Goal: Transaction & Acquisition: Book appointment/travel/reservation

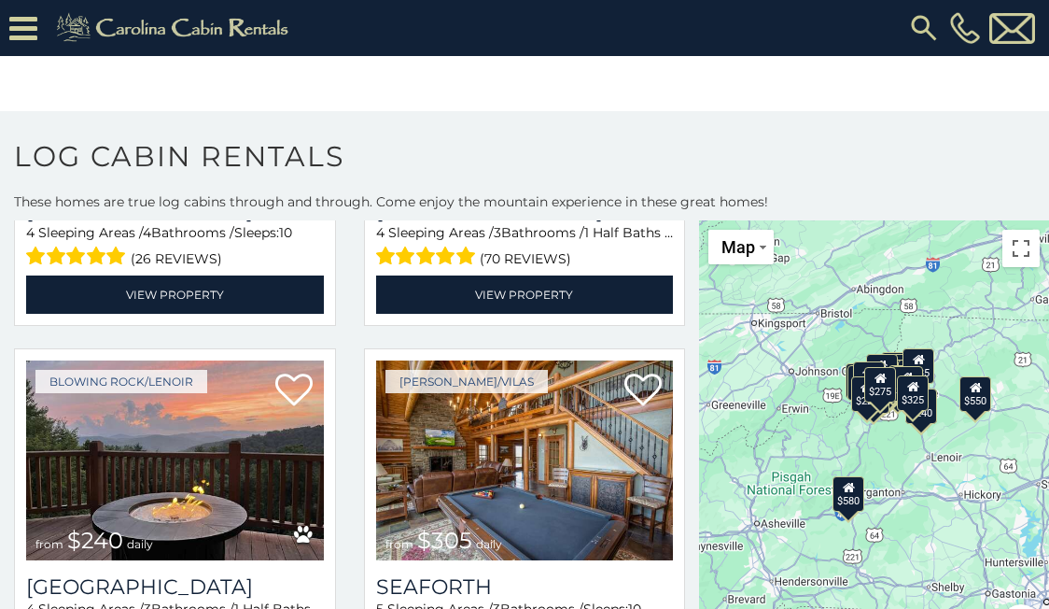
scroll to position [4924, 0]
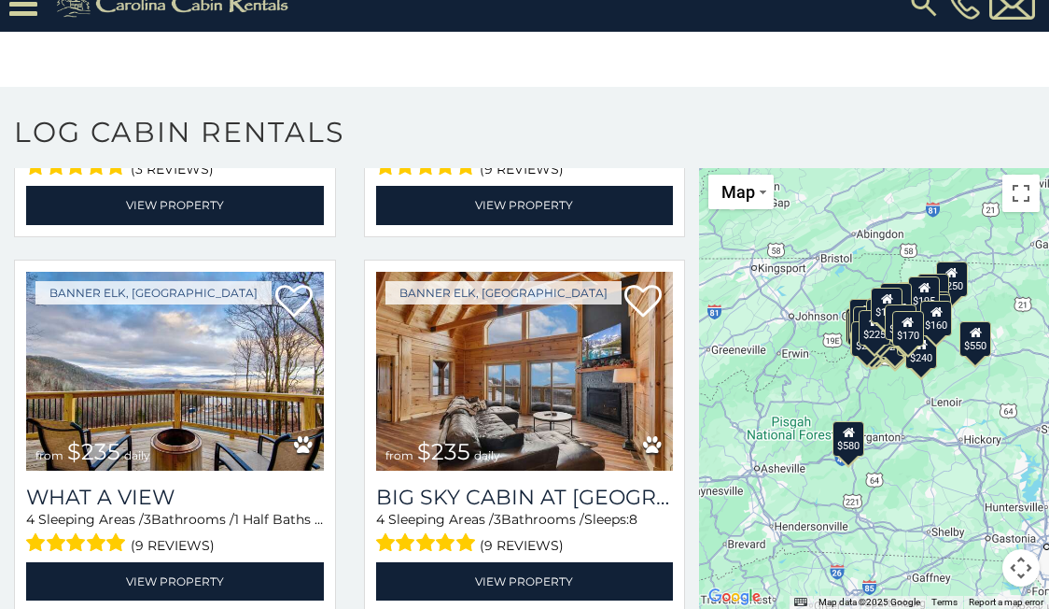
scroll to position [24305, 0]
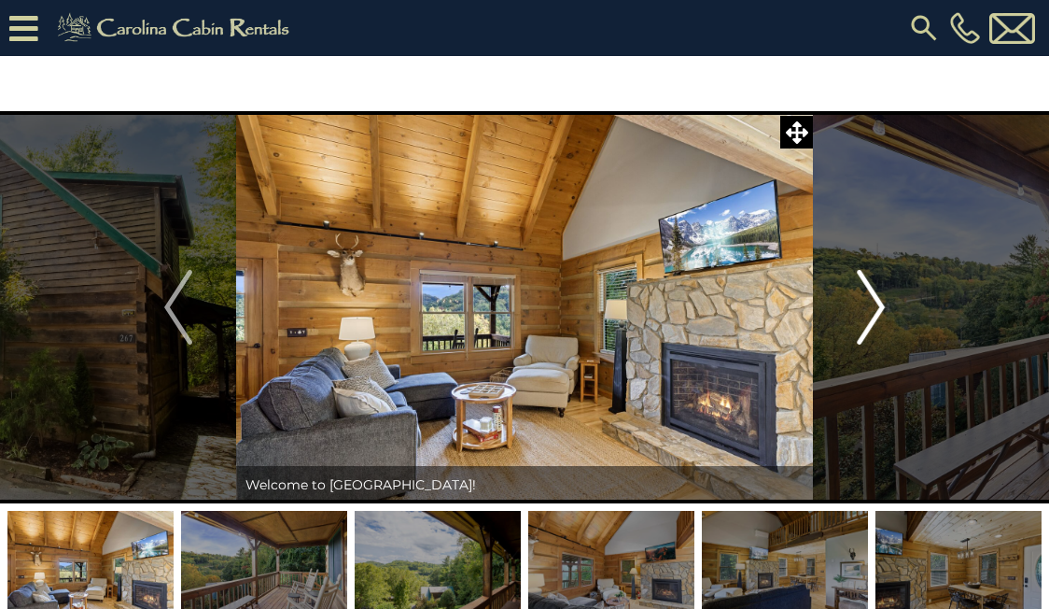
click at [880, 301] on img "Next" at bounding box center [871, 307] width 28 height 75
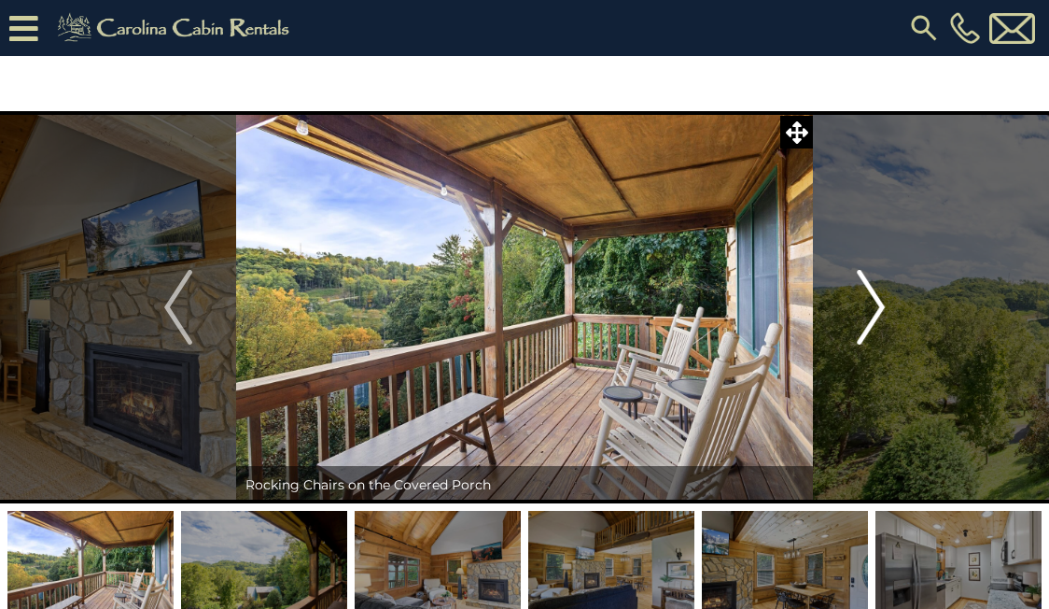
click at [878, 302] on img "Next" at bounding box center [871, 307] width 28 height 75
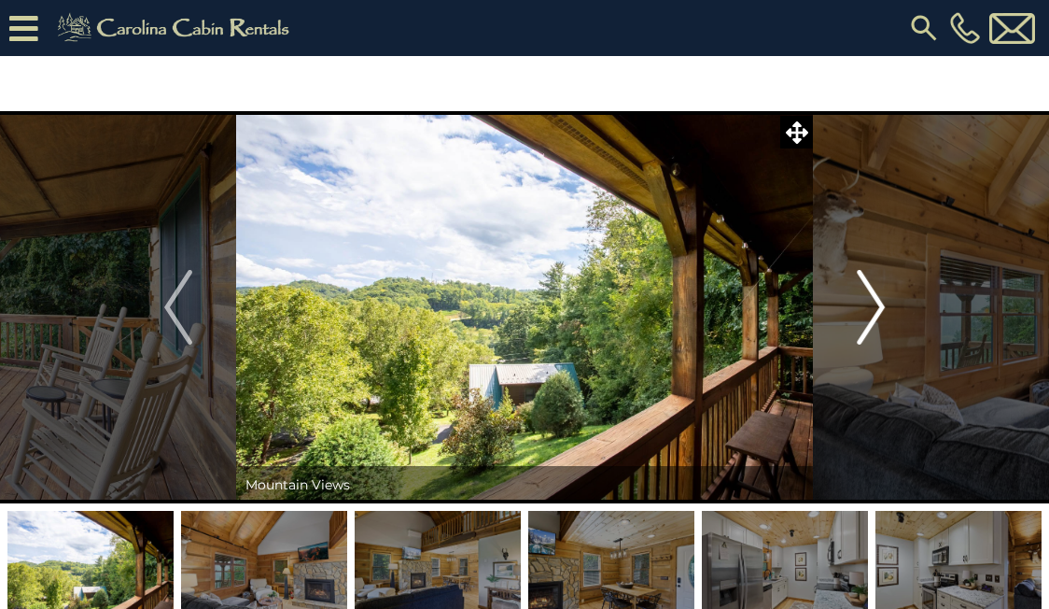
click at [877, 302] on img "Next" at bounding box center [871, 307] width 28 height 75
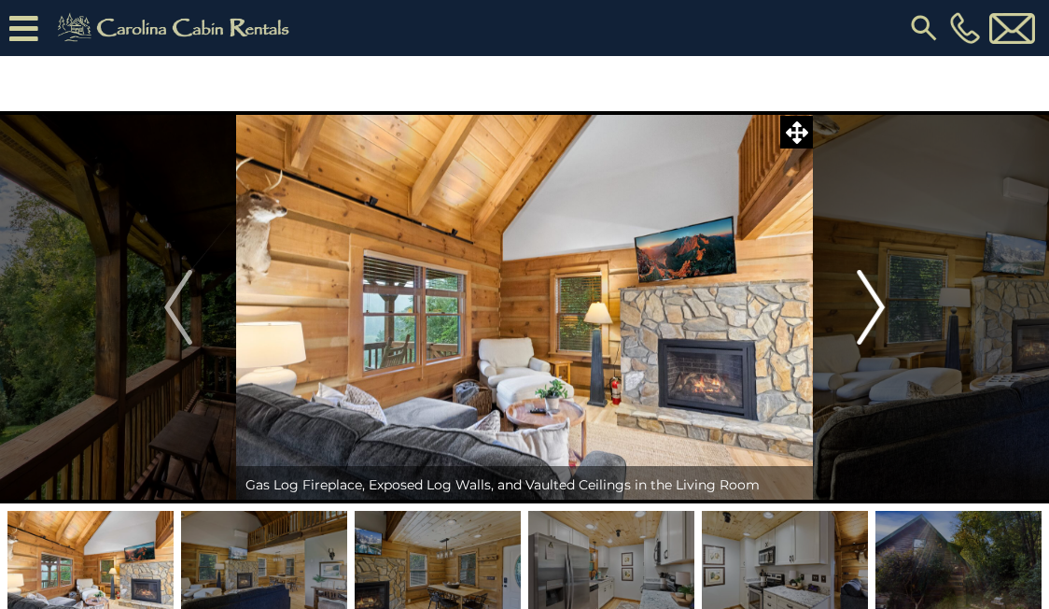
click at [877, 302] on img "Next" at bounding box center [871, 307] width 28 height 75
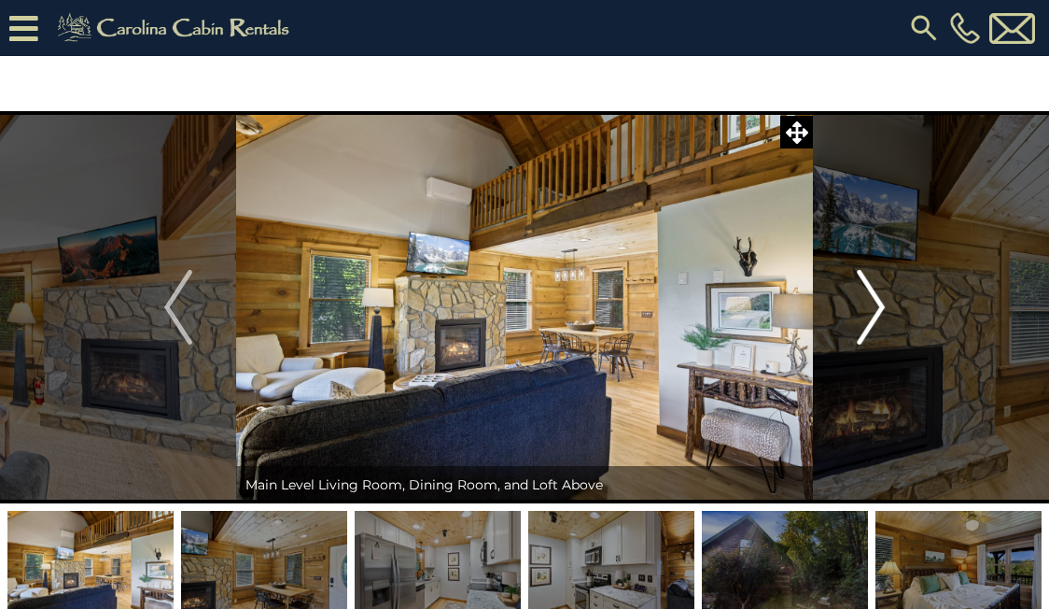
click at [877, 302] on img "Next" at bounding box center [871, 307] width 28 height 75
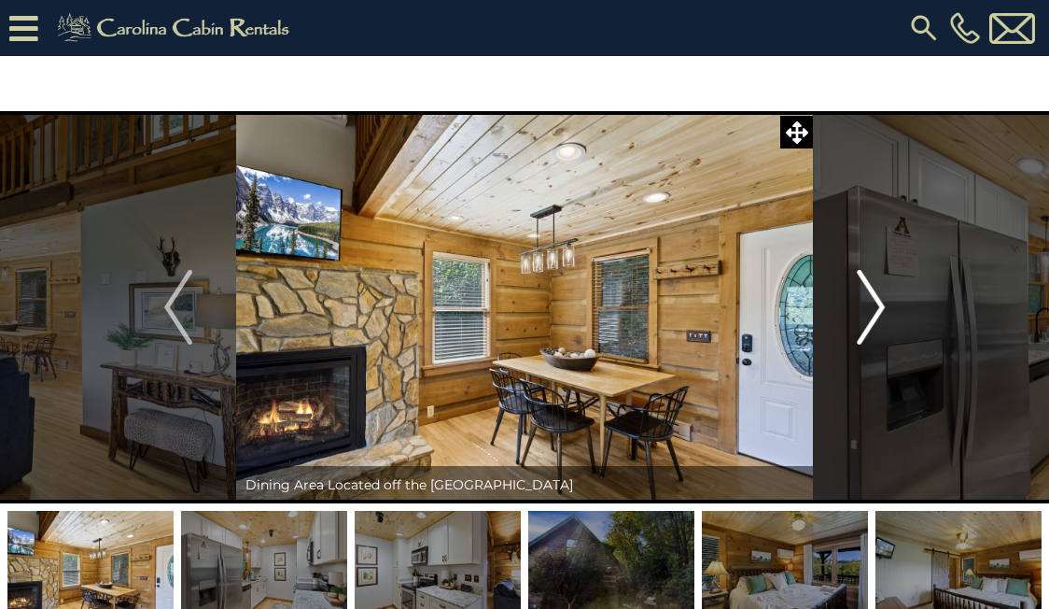
click at [877, 302] on img "Next" at bounding box center [871, 307] width 28 height 75
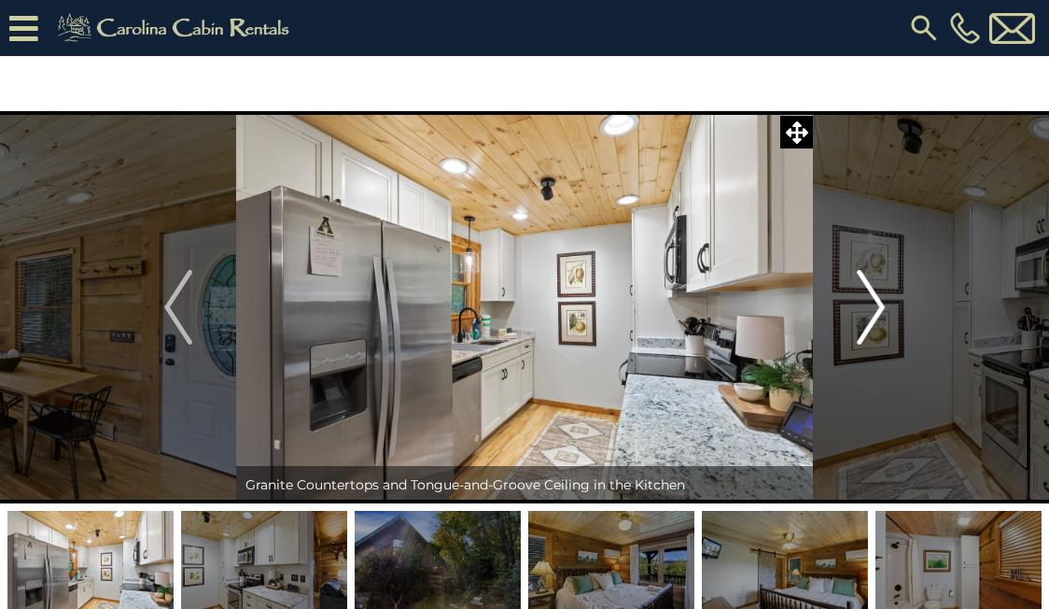
click at [877, 302] on img "Next" at bounding box center [871, 307] width 28 height 75
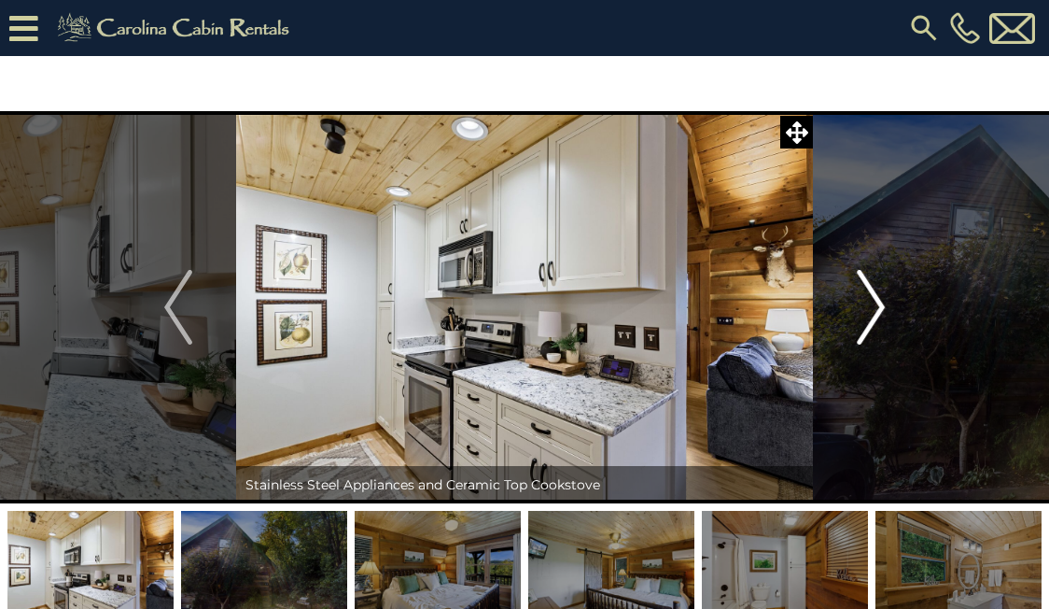
click at [877, 302] on img "Next" at bounding box center [871, 307] width 28 height 75
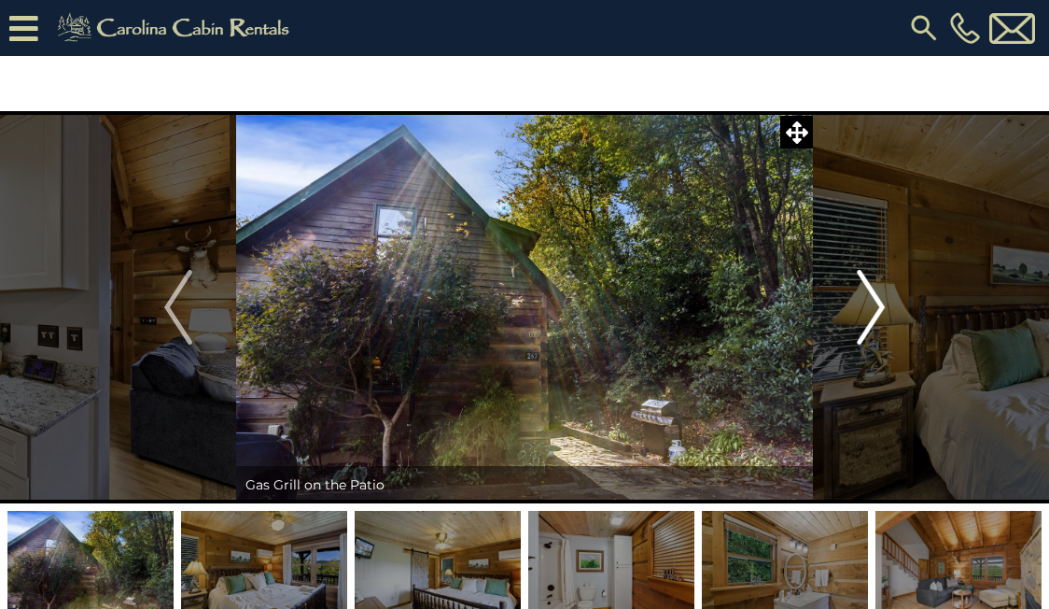
click at [877, 302] on img "Next" at bounding box center [871, 307] width 28 height 75
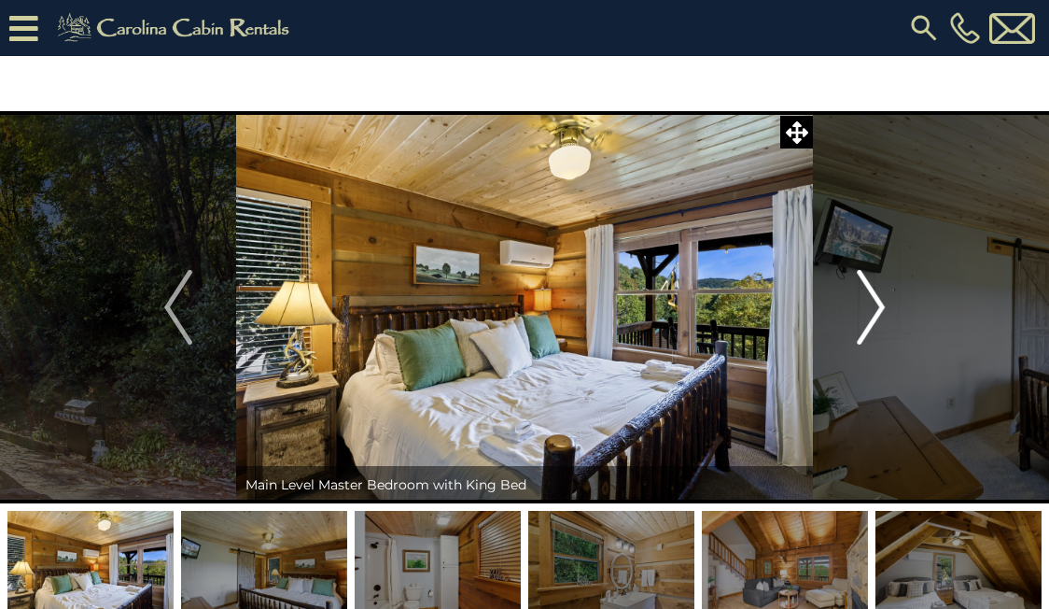
click at [877, 302] on img "Next" at bounding box center [871, 307] width 28 height 75
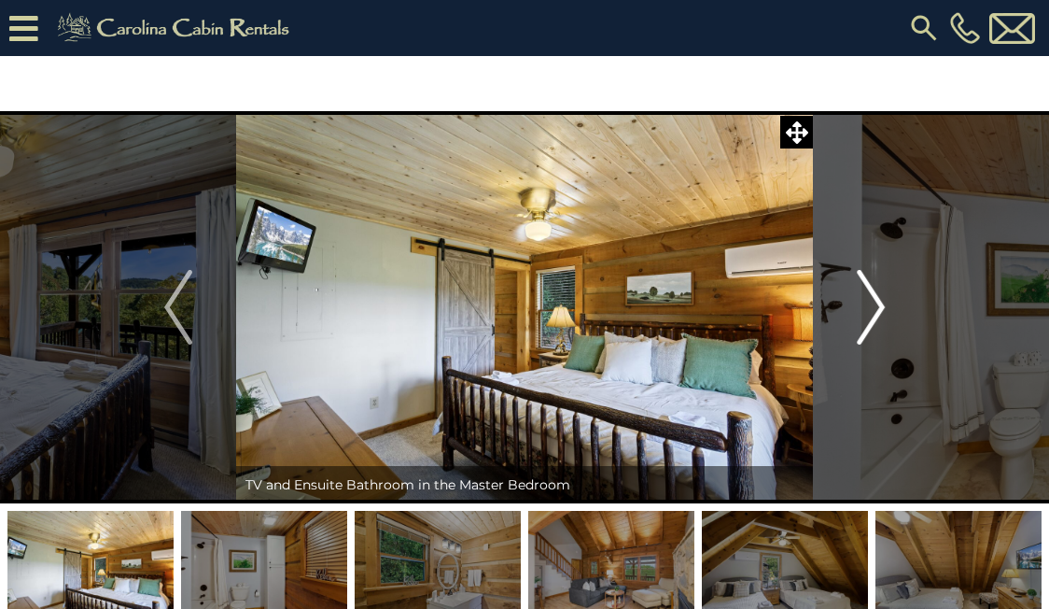
click at [877, 302] on img "Next" at bounding box center [871, 307] width 28 height 75
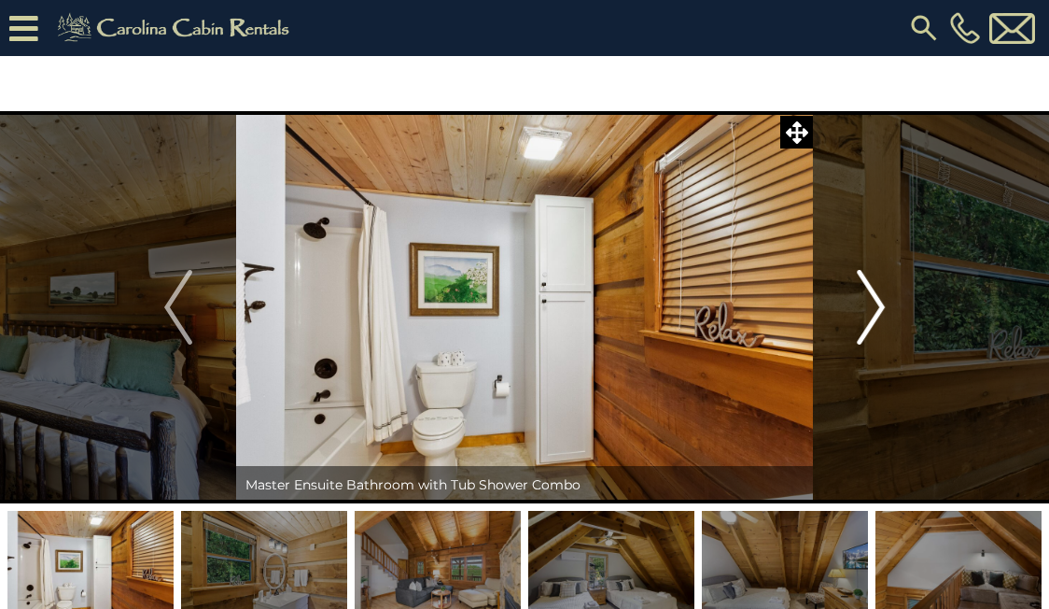
click at [877, 302] on img "Next" at bounding box center [871, 307] width 28 height 75
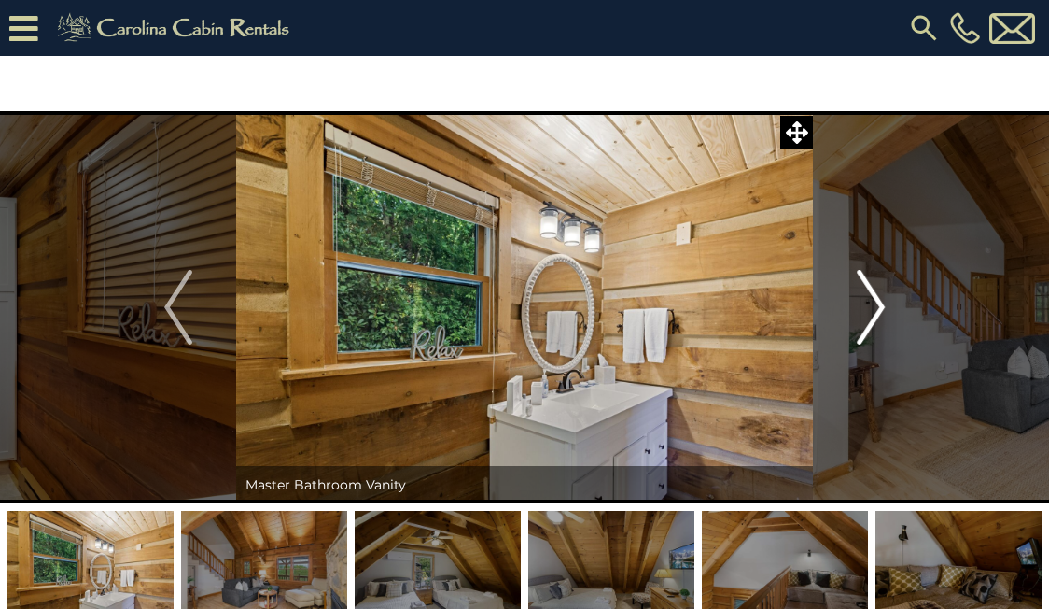
click at [877, 302] on img "Next" at bounding box center [871, 307] width 28 height 75
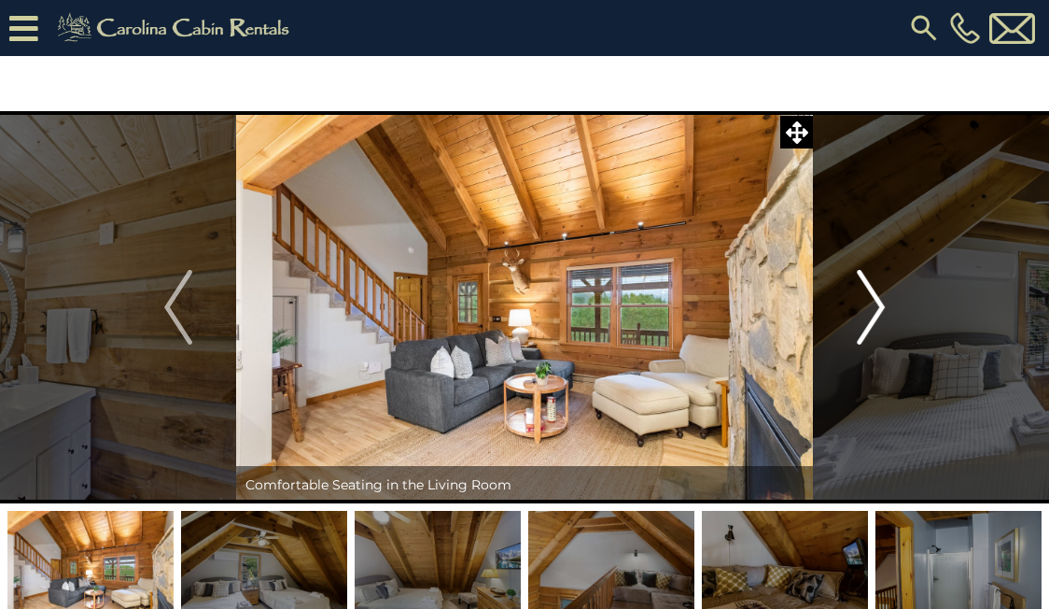
click at [877, 302] on img "Next" at bounding box center [871, 307] width 28 height 75
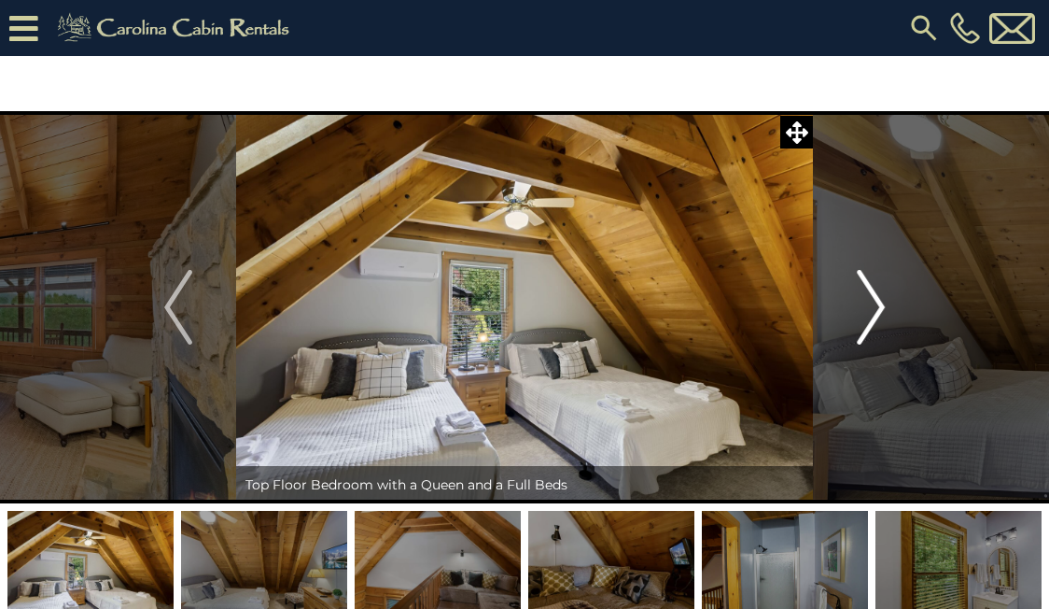
click at [877, 302] on img "Next" at bounding box center [871, 307] width 28 height 75
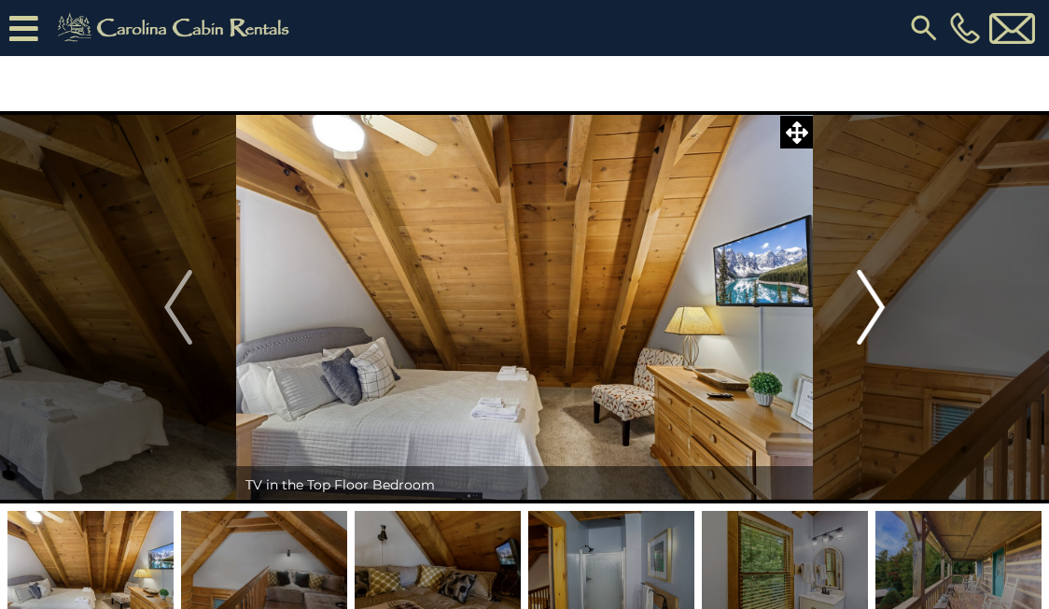
click at [877, 302] on img "Next" at bounding box center [871, 307] width 28 height 75
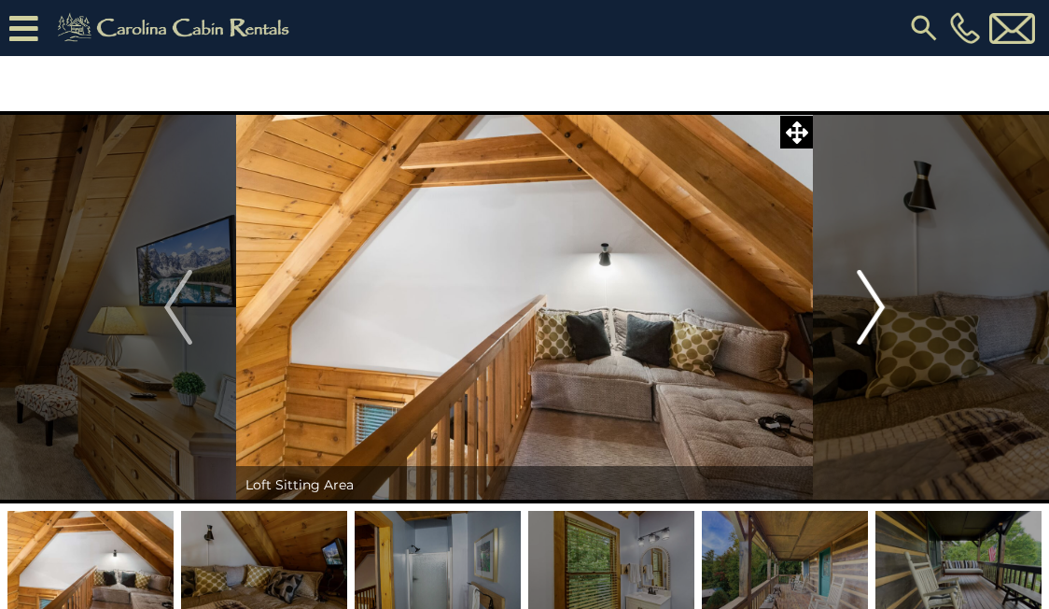
click at [877, 302] on img "Next" at bounding box center [871, 307] width 28 height 75
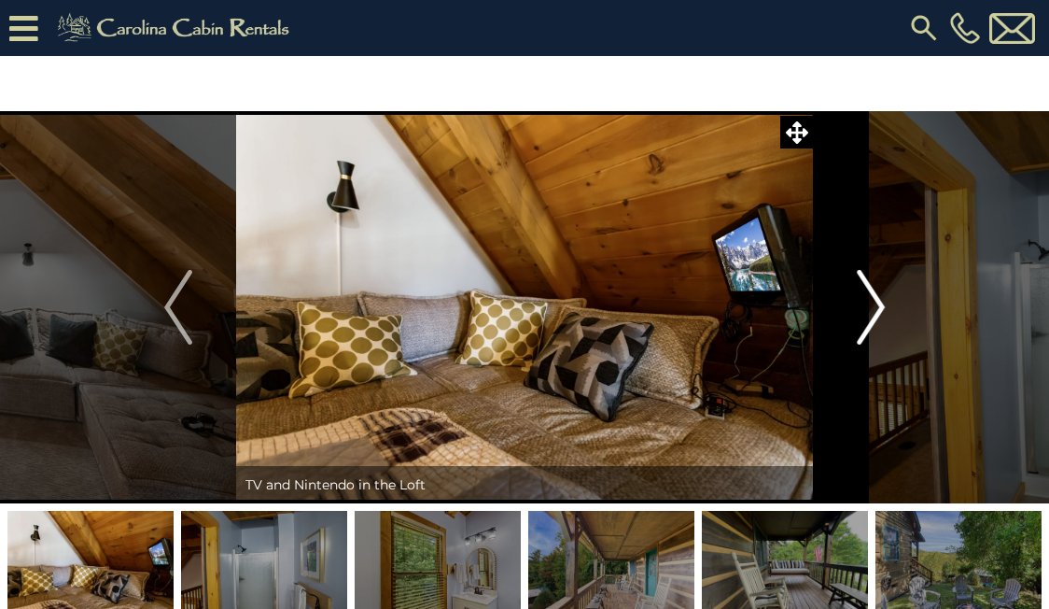
click at [877, 302] on img "Next" at bounding box center [871, 307] width 28 height 75
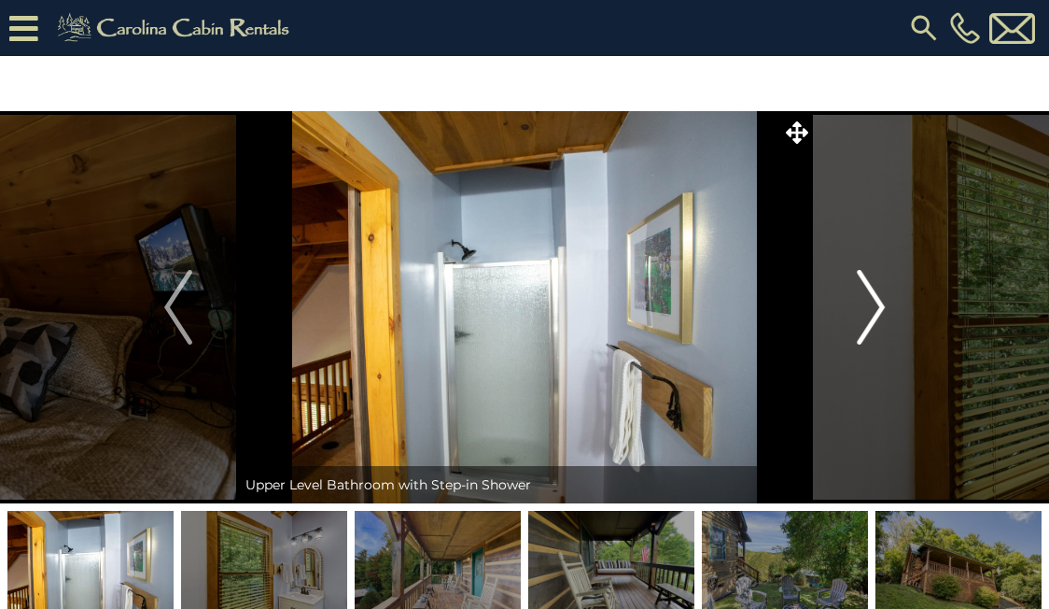
click at [877, 302] on img "Next" at bounding box center [871, 307] width 28 height 75
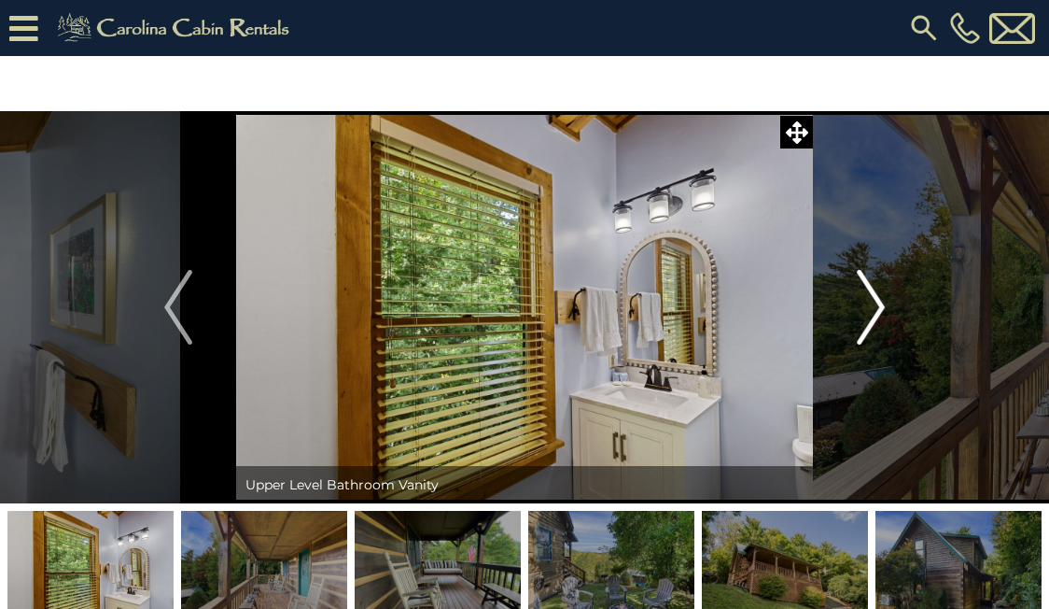
click at [877, 302] on img "Next" at bounding box center [871, 307] width 28 height 75
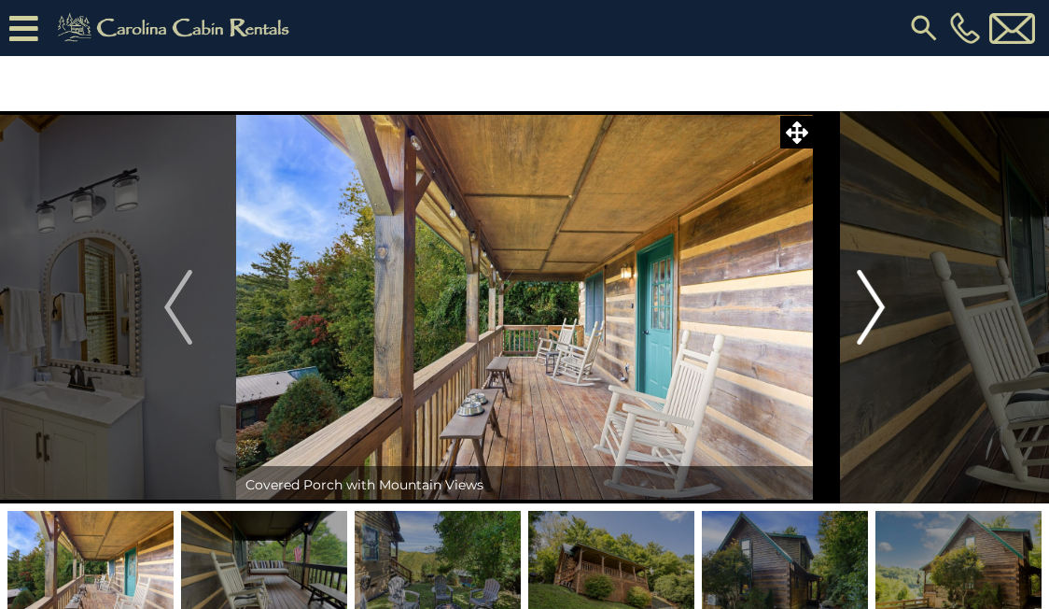
click at [877, 302] on img "Next" at bounding box center [871, 307] width 28 height 75
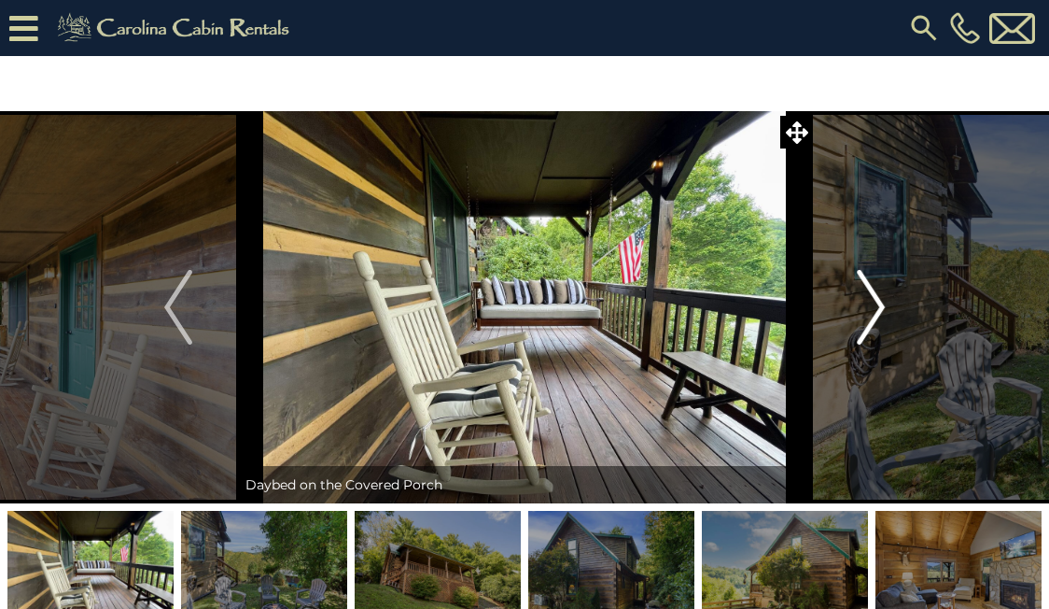
click at [877, 302] on img "Next" at bounding box center [871, 307] width 28 height 75
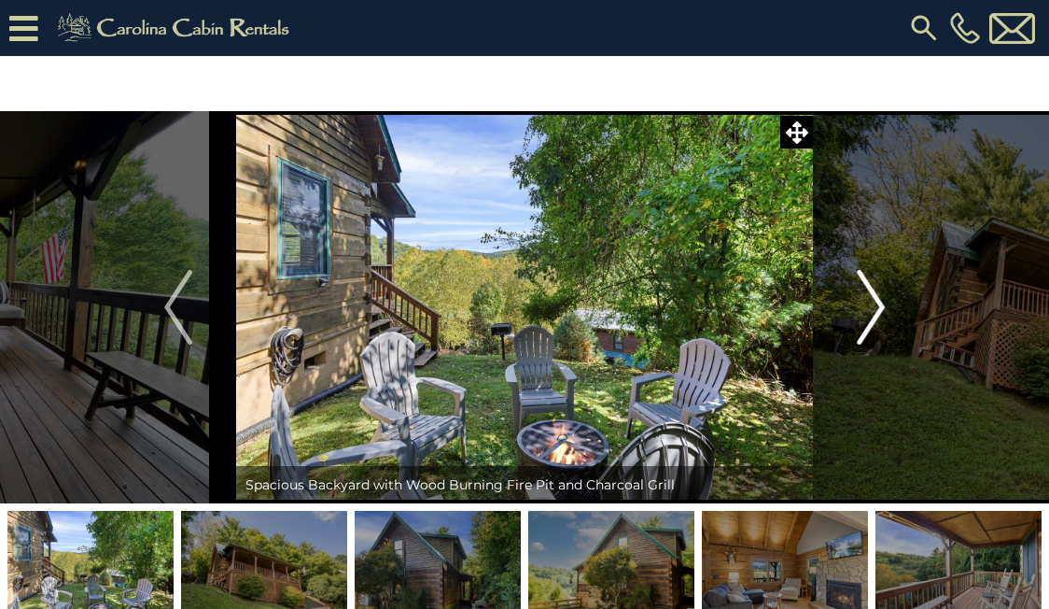
click at [877, 302] on img "Next" at bounding box center [871, 307] width 28 height 75
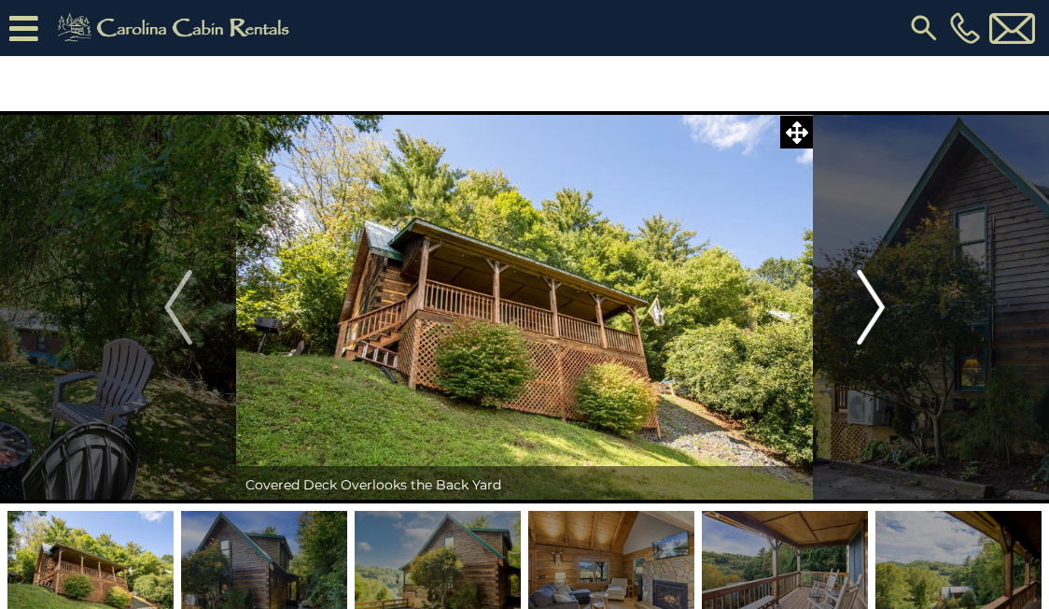
click at [877, 302] on img "Next" at bounding box center [871, 307] width 28 height 75
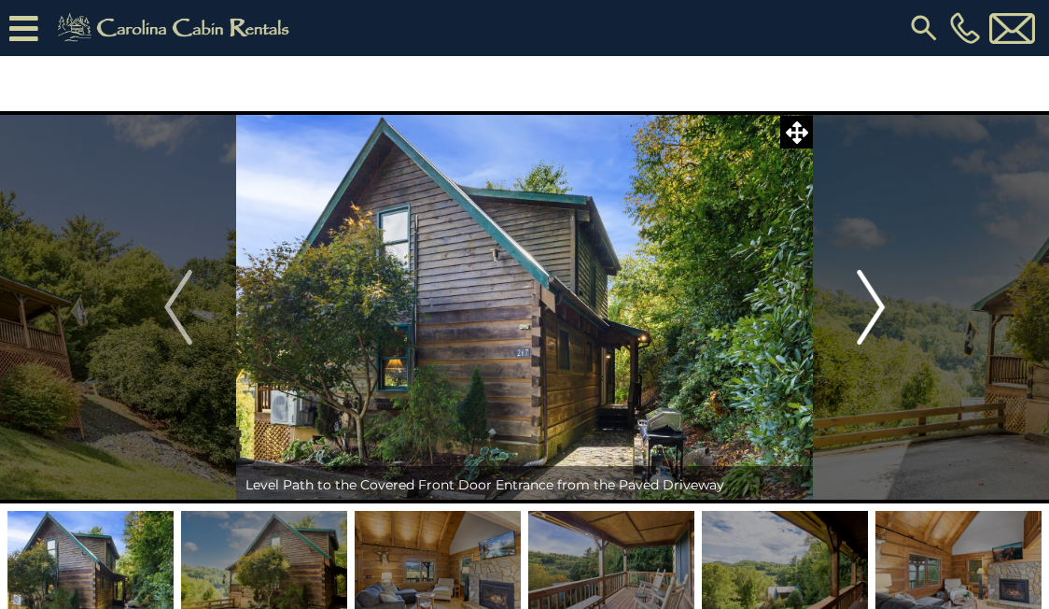
click at [877, 302] on img "Next" at bounding box center [871, 307] width 28 height 75
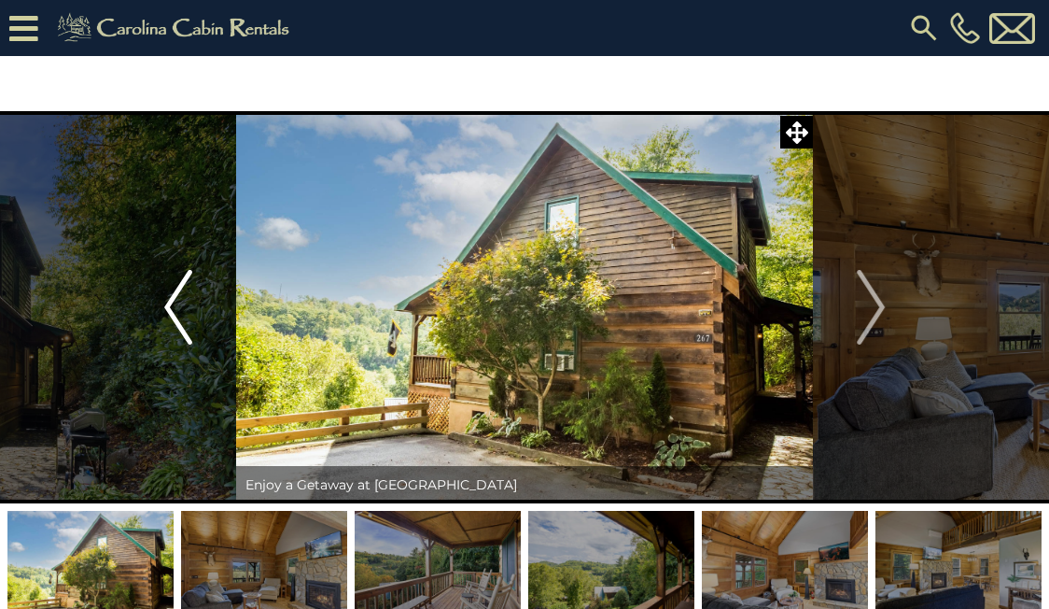
click at [165, 304] on img "Previous" at bounding box center [178, 307] width 28 height 75
